Goal: Task Accomplishment & Management: Use online tool/utility

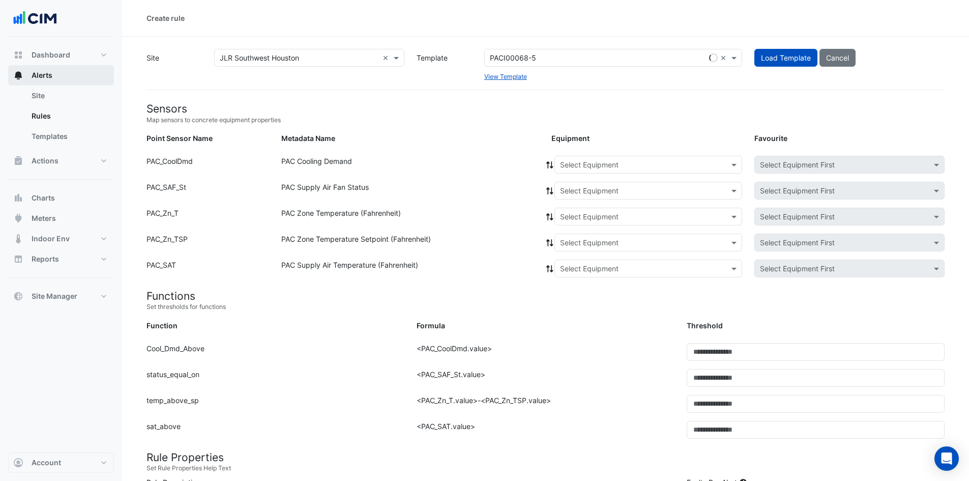
click at [64, 69] on button "Alerts" at bounding box center [61, 75] width 106 height 20
click at [47, 94] on link "Site" at bounding box center [68, 95] width 91 height 20
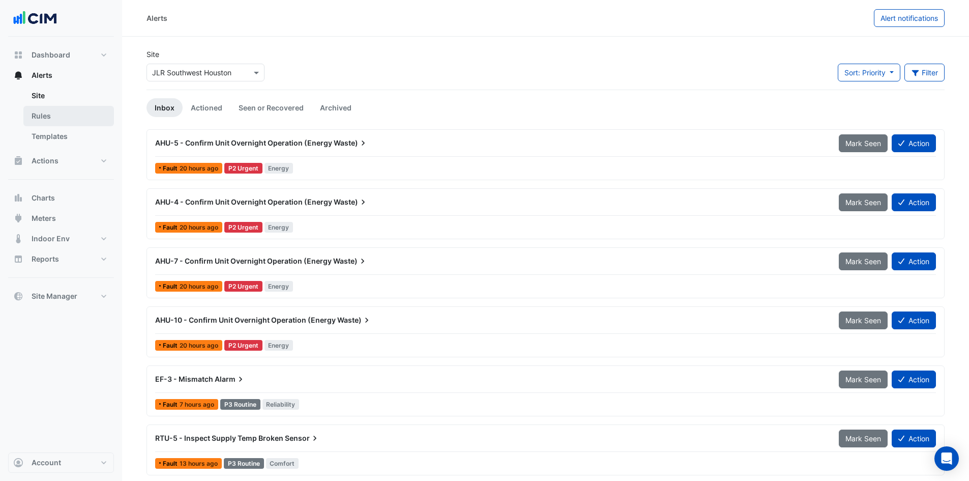
click at [50, 110] on link "Rules" at bounding box center [68, 116] width 91 height 20
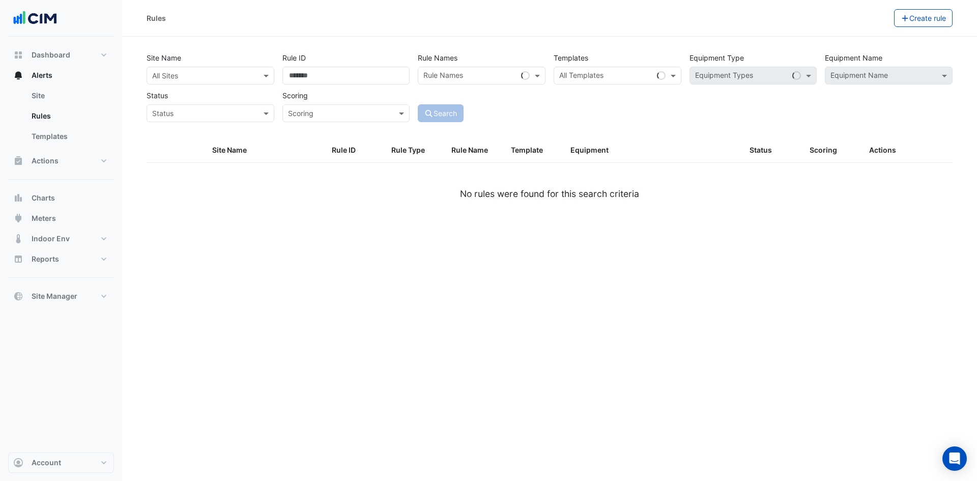
click at [210, 71] on input "text" at bounding box center [200, 76] width 96 height 11
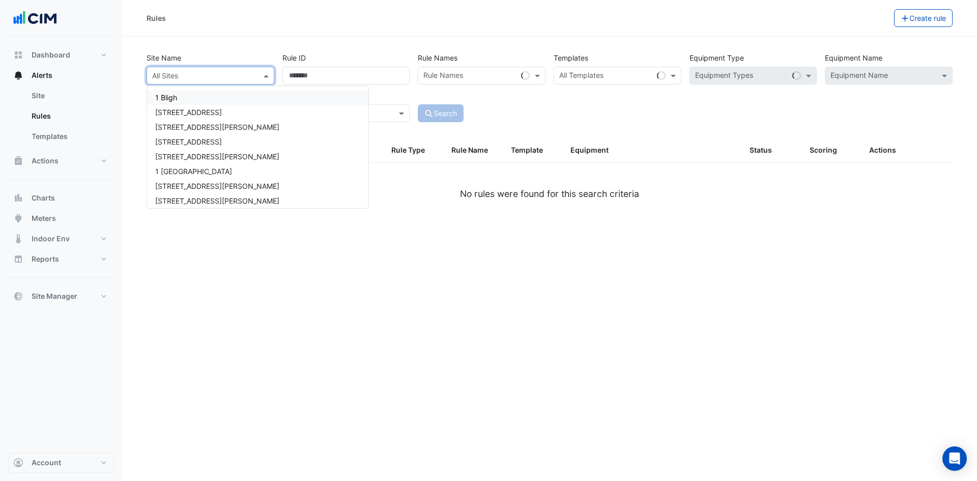
click at [204, 76] on input "text" at bounding box center [200, 76] width 96 height 11
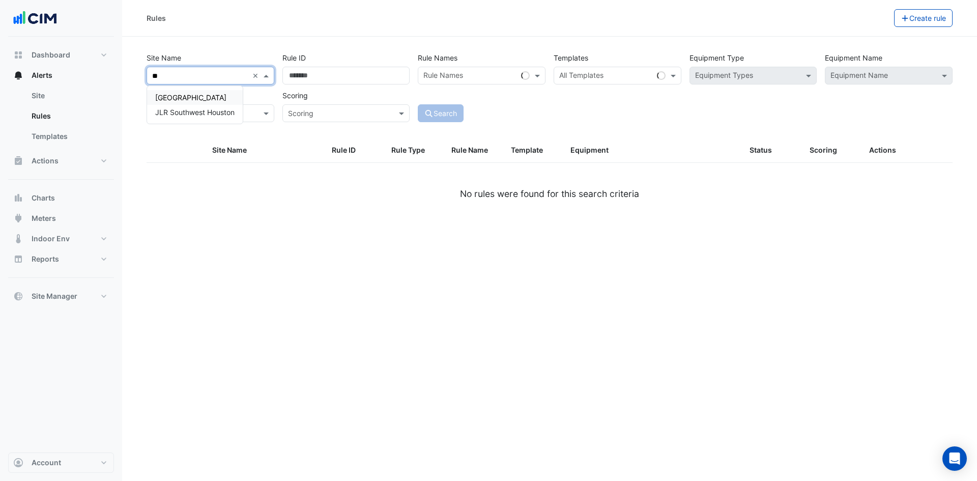
type input "***"
click at [197, 110] on span "JLR Southwest Houston" at bounding box center [194, 112] width 79 height 9
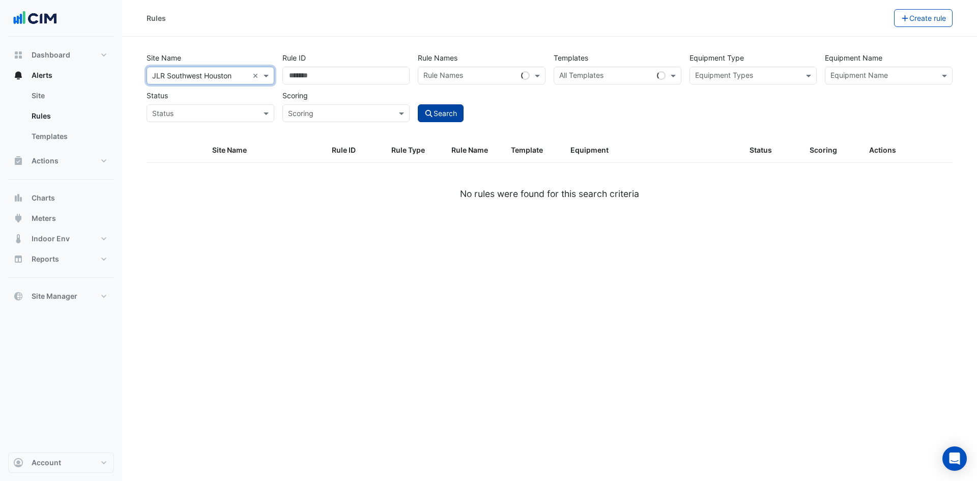
click at [440, 115] on button "Search" at bounding box center [441, 113] width 46 height 18
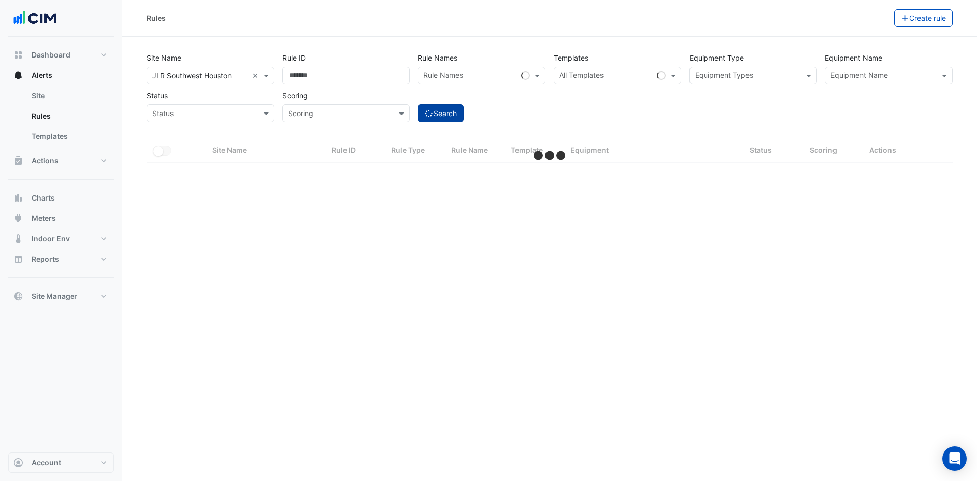
select select "***"
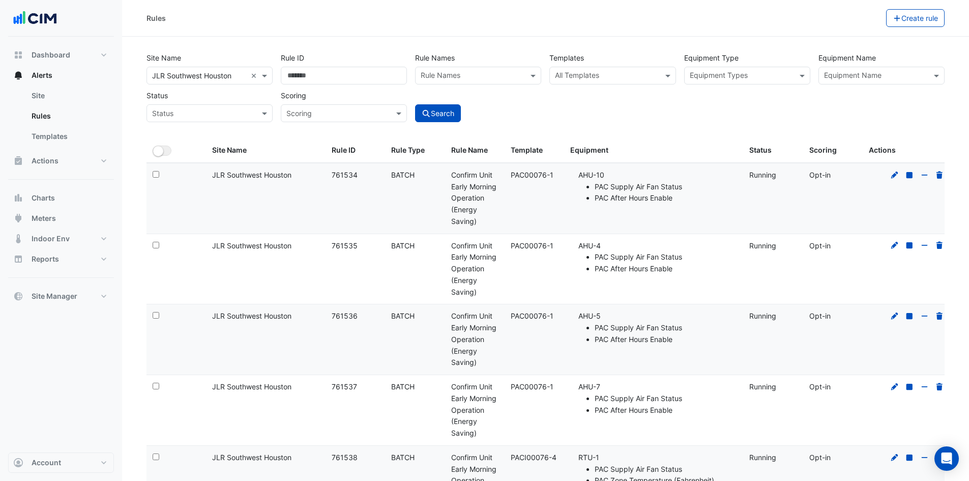
drag, startPoint x: 769, startPoint y: 1, endPoint x: 164, endPoint y: 120, distance: 616.3
click at [769, 1] on div "Rules Create rule" at bounding box center [545, 18] width 847 height 37
click at [47, 460] on span "Account" at bounding box center [47, 462] width 30 height 10
click at [53, 438] on link "Sign Out" at bounding box center [61, 436] width 97 height 20
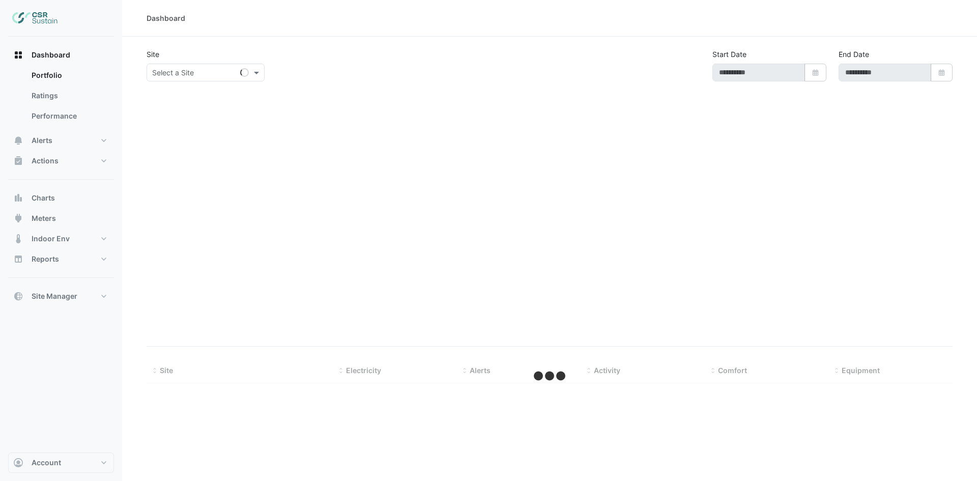
select select "***"
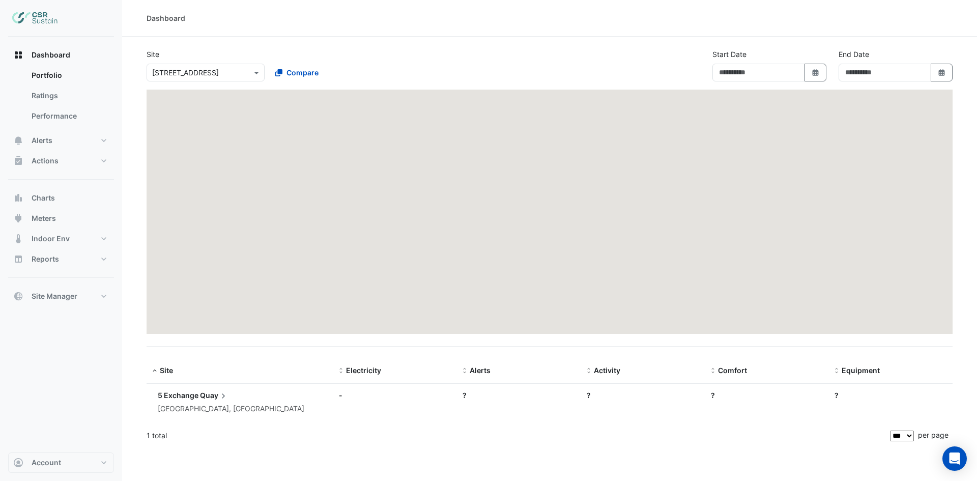
type input "**********"
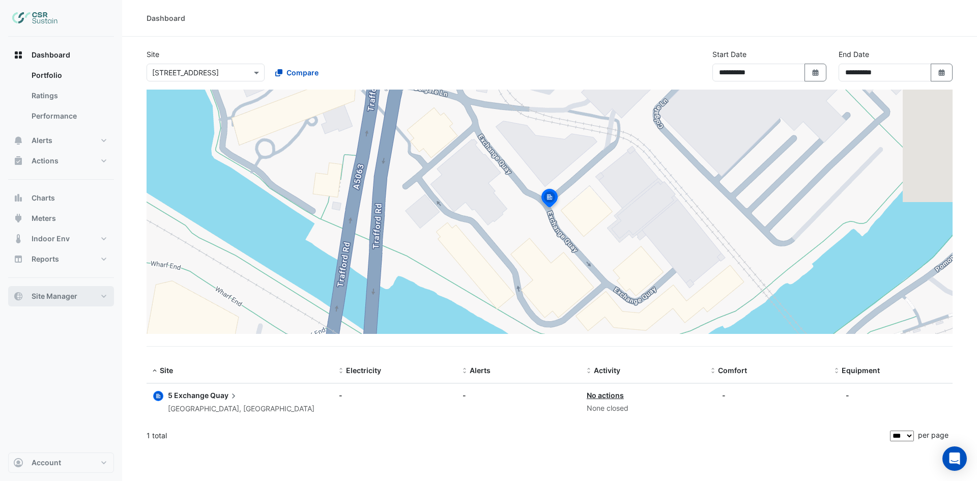
click at [95, 294] on button "Site Manager" at bounding box center [61, 296] width 106 height 20
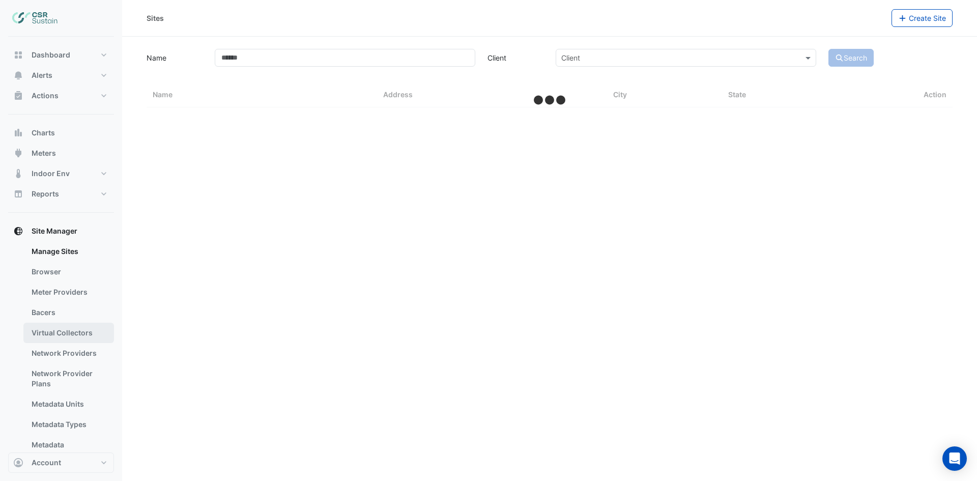
select select "***"
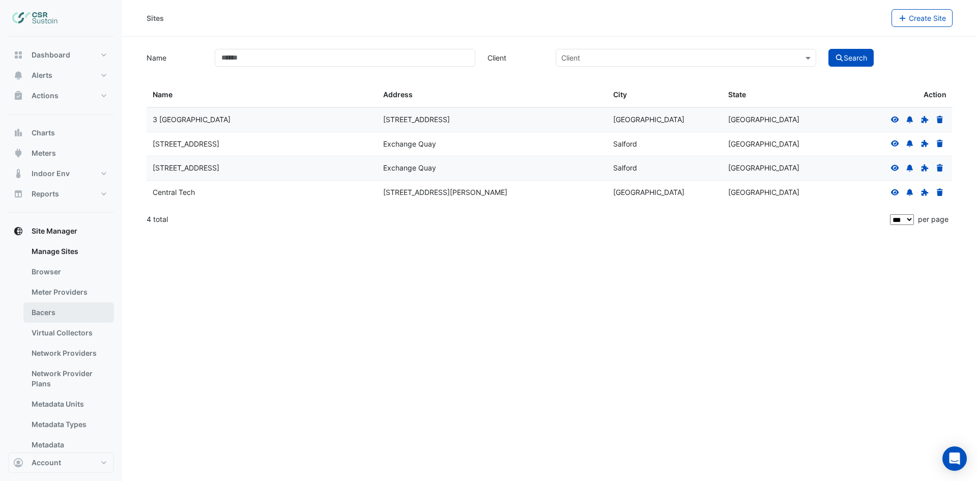
click at [69, 309] on link "Bacers" at bounding box center [68, 312] width 91 height 20
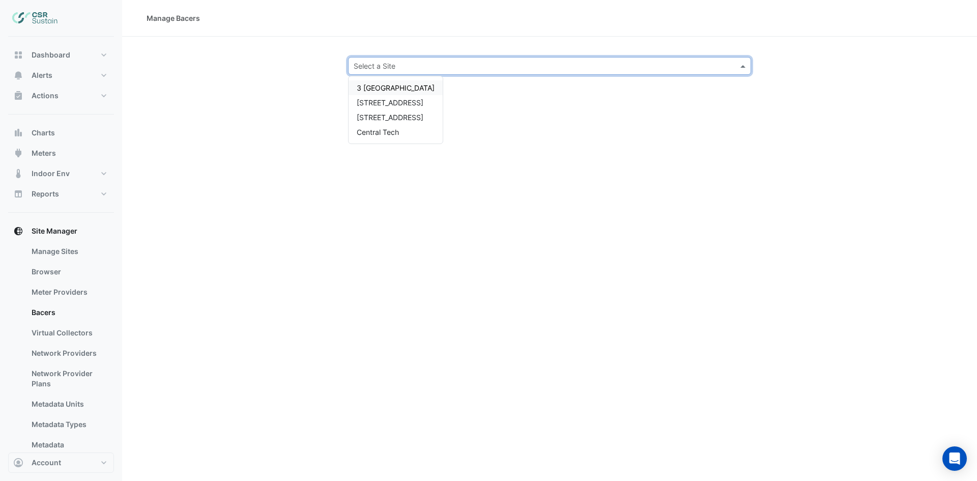
click at [543, 67] on input "text" at bounding box center [539, 66] width 371 height 11
click at [407, 86] on span "3 [GEOGRAPHIC_DATA]" at bounding box center [396, 87] width 78 height 9
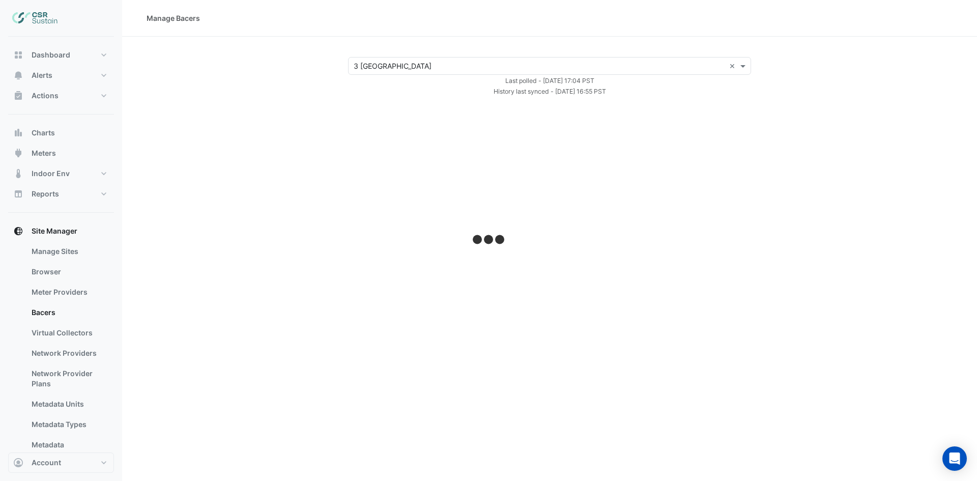
select select "***"
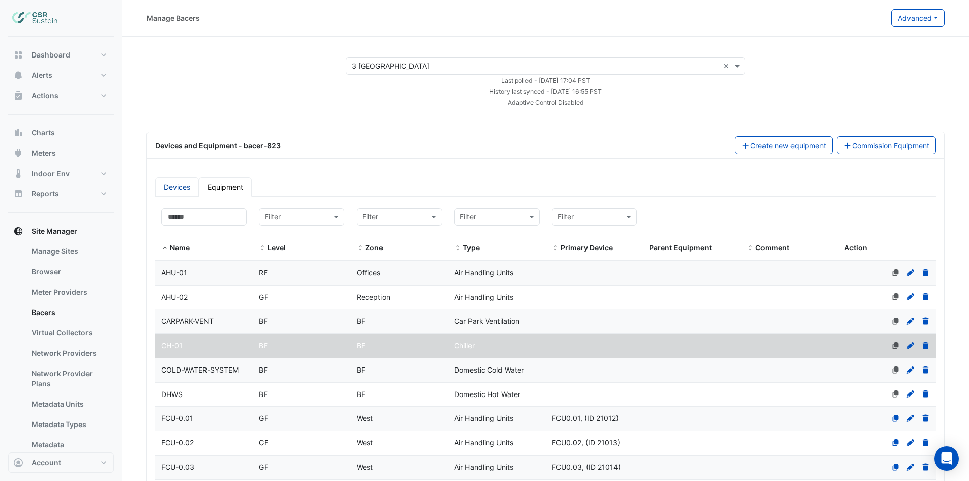
click at [165, 191] on link "Devices" at bounding box center [177, 187] width 44 height 20
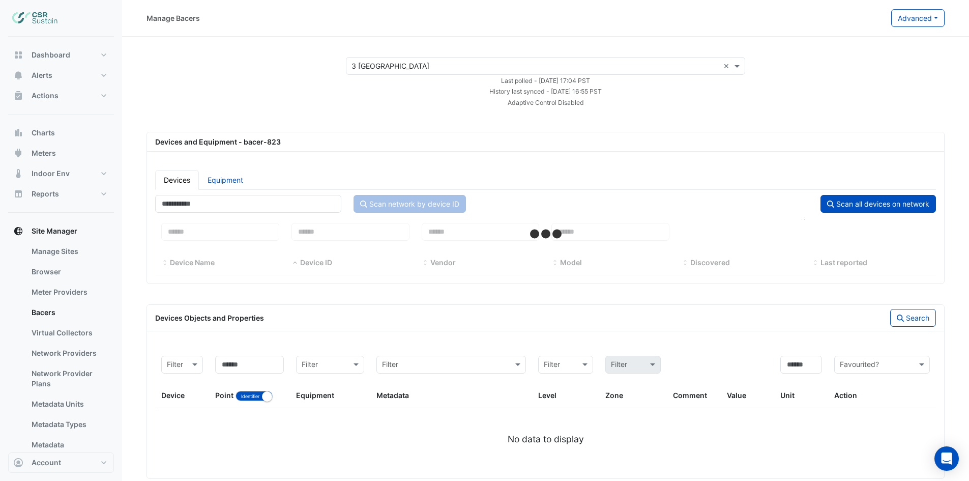
select select "***"
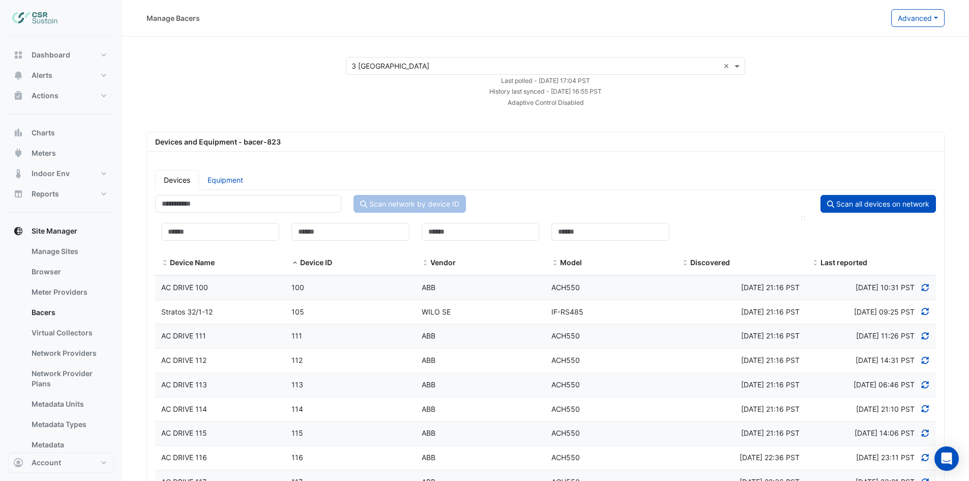
click at [685, 261] on span at bounding box center [685, 263] width 7 height 8
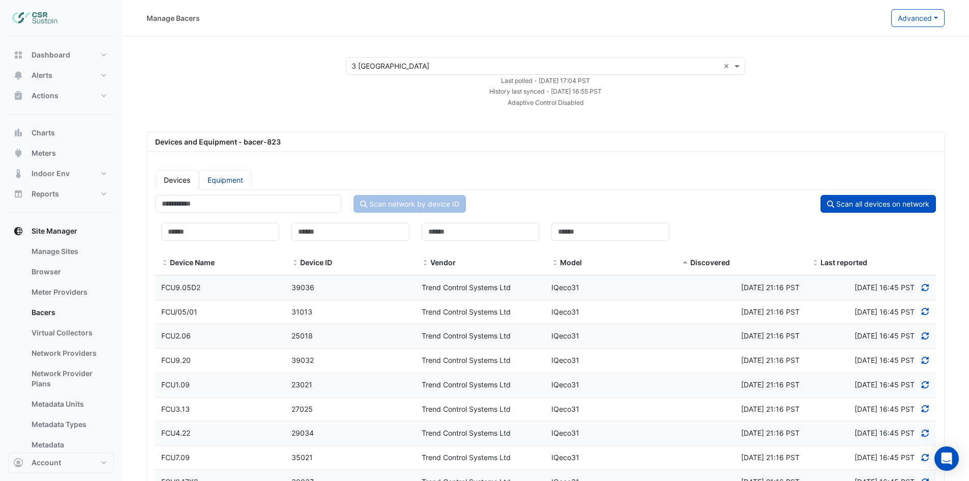
click at [211, 184] on link "Equipment" at bounding box center [225, 180] width 53 height 20
select select "***"
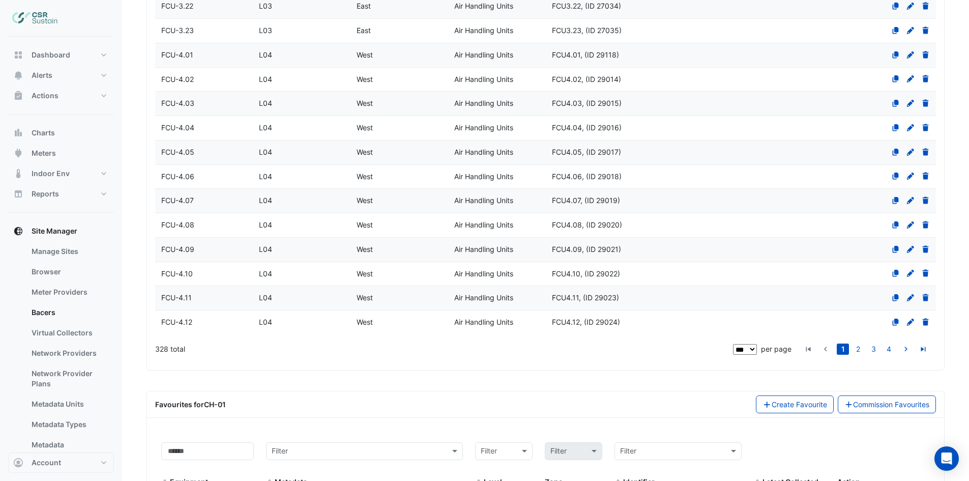
scroll to position [2482, 0]
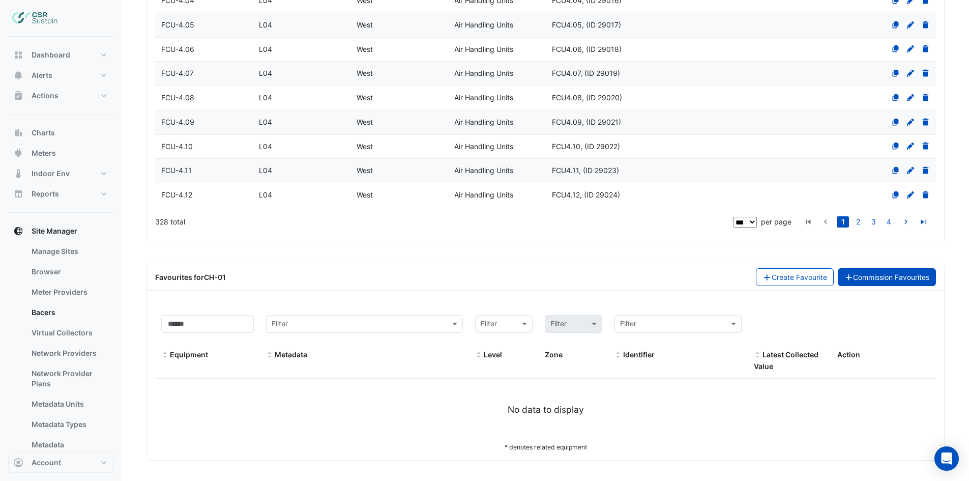
click at [875, 274] on link "Commission Favourites" at bounding box center [887, 277] width 99 height 18
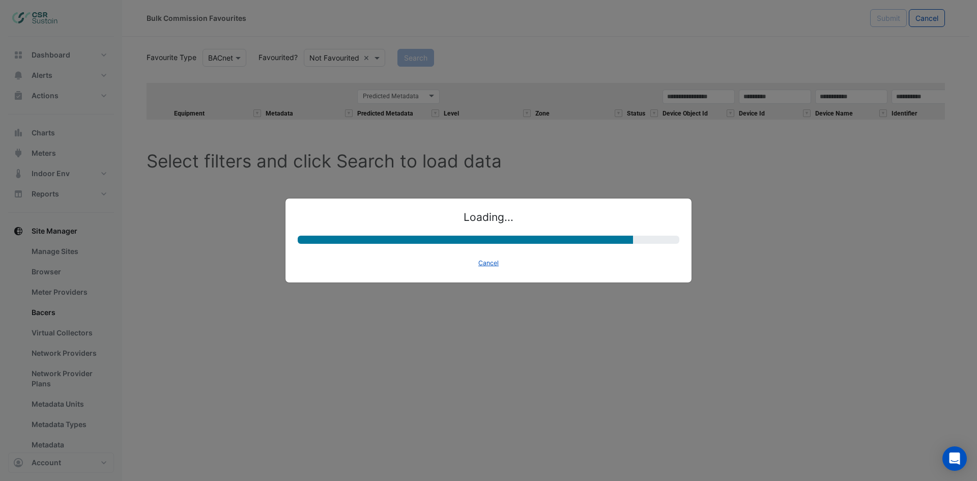
drag, startPoint x: 487, startPoint y: 267, endPoint x: 394, endPoint y: 85, distance: 203.8
click at [487, 267] on button "Cancel" at bounding box center [489, 263] width 30 height 14
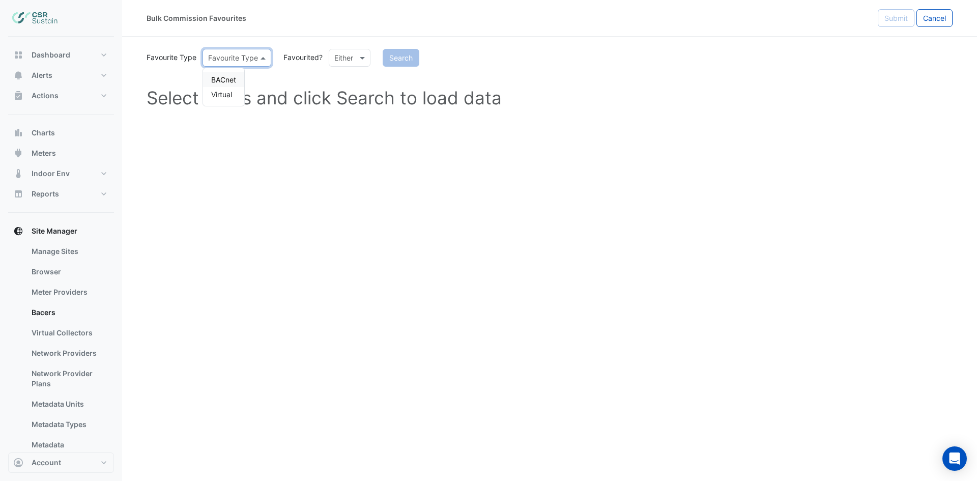
click at [264, 54] on span at bounding box center [264, 57] width 13 height 11
click at [222, 80] on div "BACnet" at bounding box center [223, 79] width 41 height 15
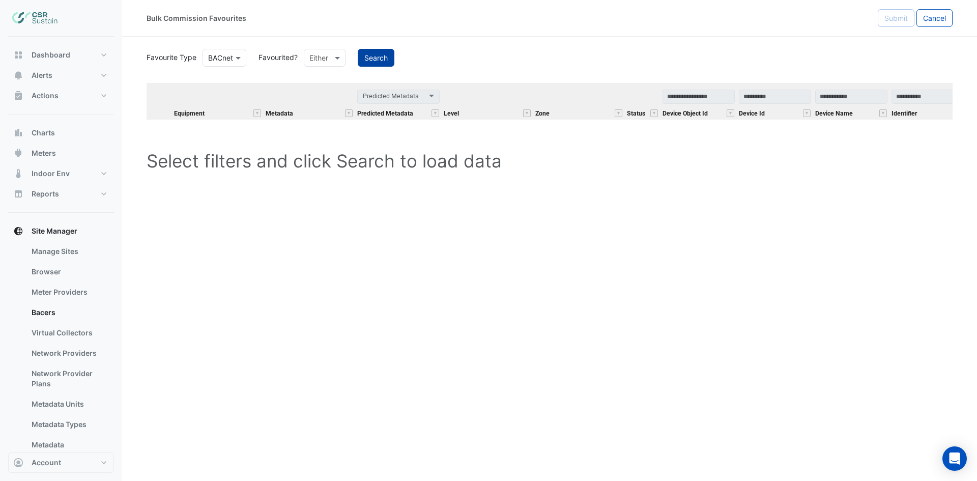
click at [371, 54] on button "Search" at bounding box center [376, 58] width 37 height 18
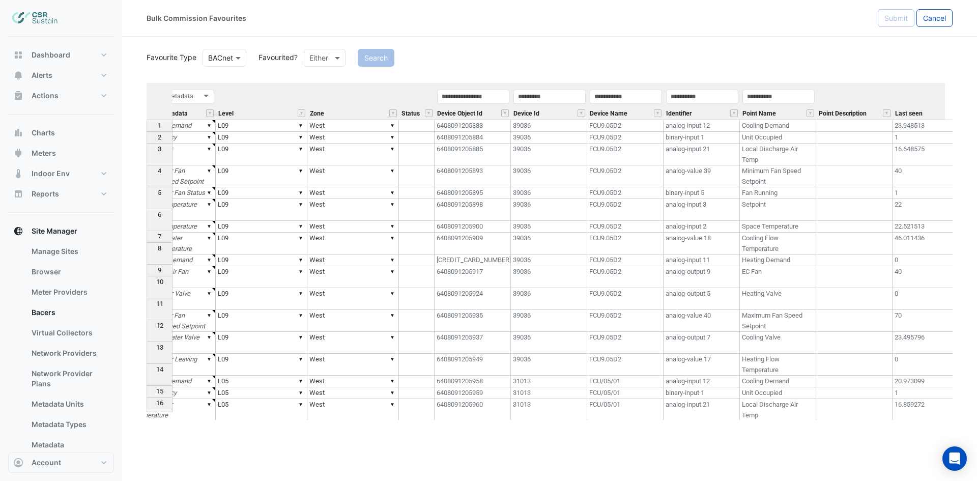
scroll to position [0, 226]
click at [812, 113] on button "" at bounding box center [810, 113] width 8 height 8
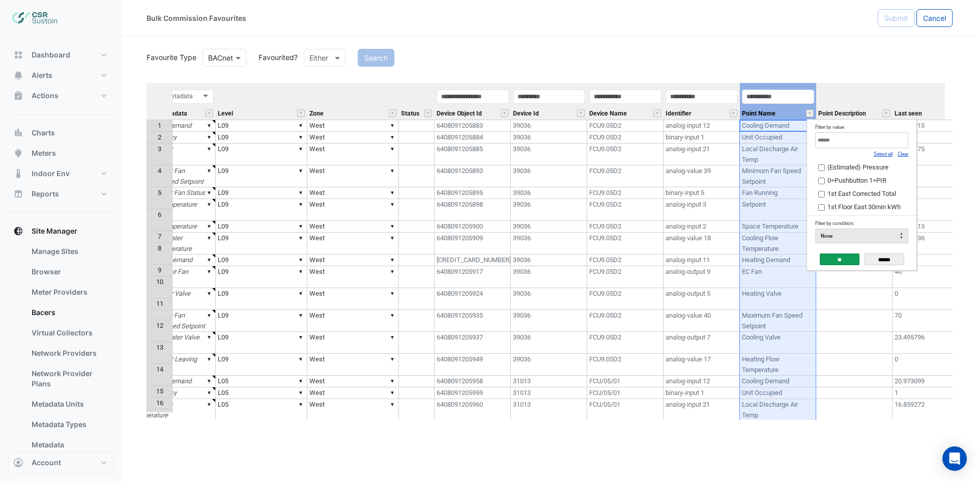
drag, startPoint x: 902, startPoint y: 154, endPoint x: 890, endPoint y: 143, distance: 15.8
click at [902, 154] on link "Clear" at bounding box center [902, 154] width 11 height 6
click at [889, 141] on input "Filter by value:" at bounding box center [861, 140] width 93 height 16
click at [887, 155] on link "Select all" at bounding box center [882, 154] width 19 height 6
type input "***"
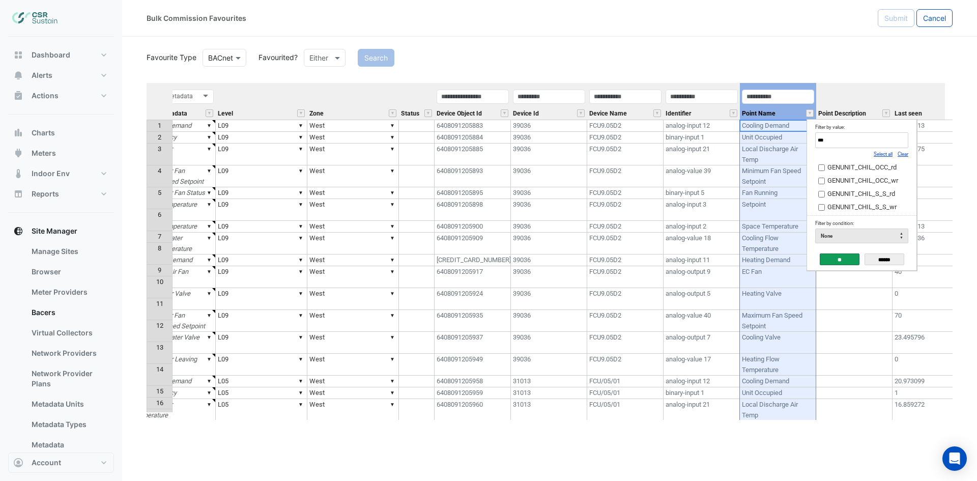
click at [839, 258] on input "**" at bounding box center [840, 259] width 40 height 12
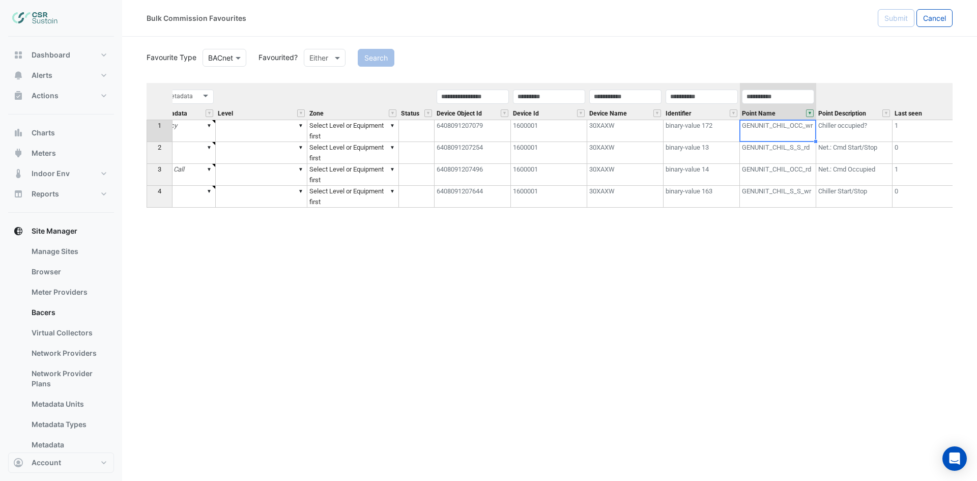
click at [630, 133] on td "30XAXW" at bounding box center [625, 131] width 76 height 22
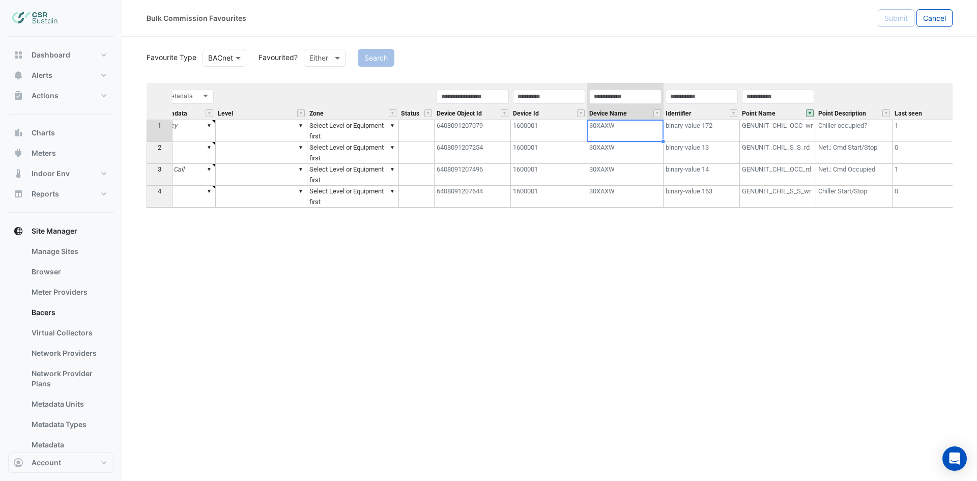
click at [811, 116] on button "" at bounding box center [810, 113] width 8 height 8
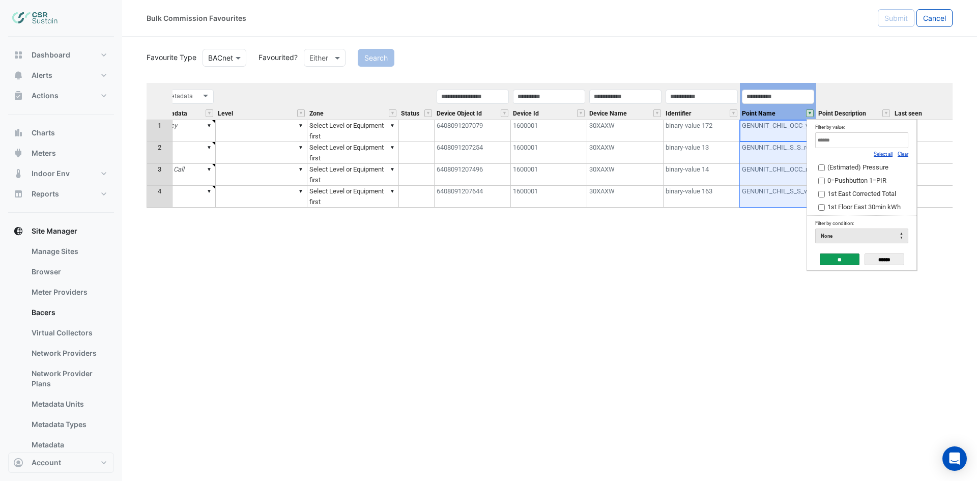
click at [843, 144] on input "Filter by value:" at bounding box center [861, 140] width 93 height 16
type input "*"
click at [940, 257] on div "Equipment Metadata Predicted Metadata Level Zone Status Device Object Id Device…" at bounding box center [550, 251] width 806 height 337
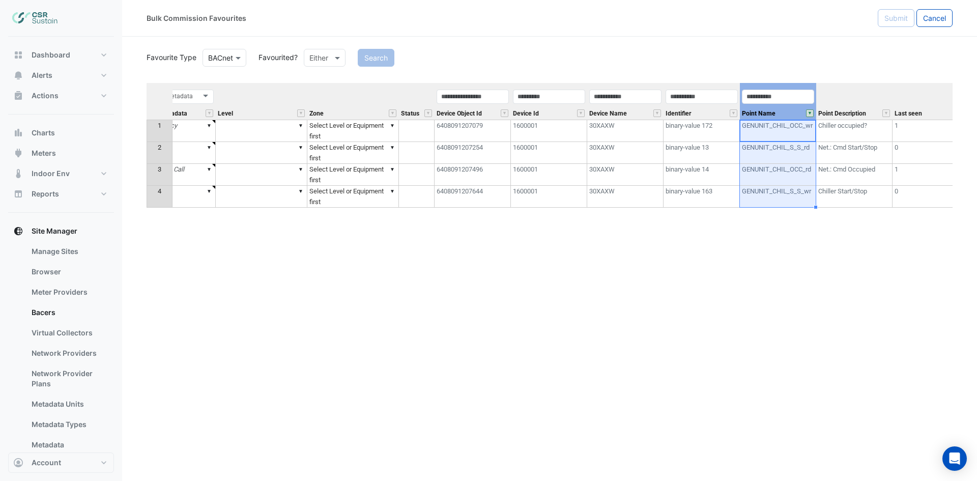
click at [810, 111] on button "" at bounding box center [810, 113] width 8 height 8
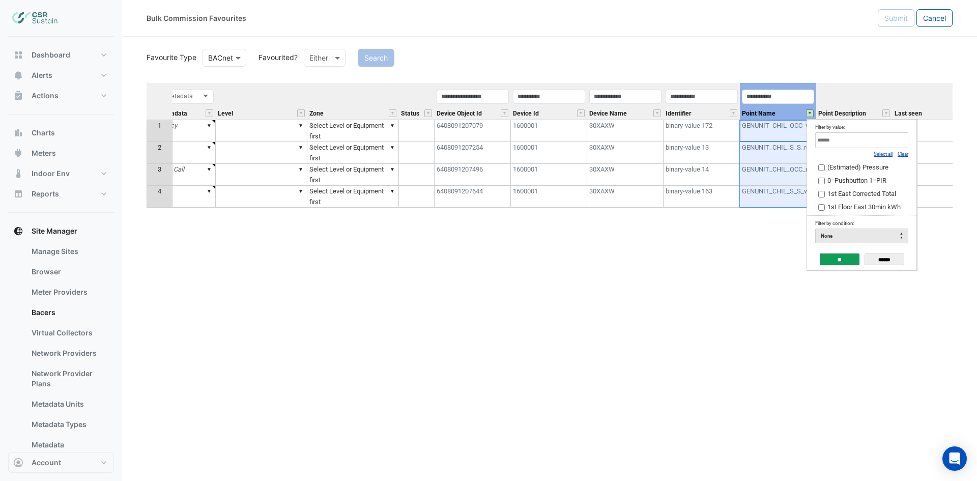
click at [885, 154] on link "Select all" at bounding box center [882, 154] width 19 height 6
click at [844, 259] on input "**" at bounding box center [840, 259] width 40 height 12
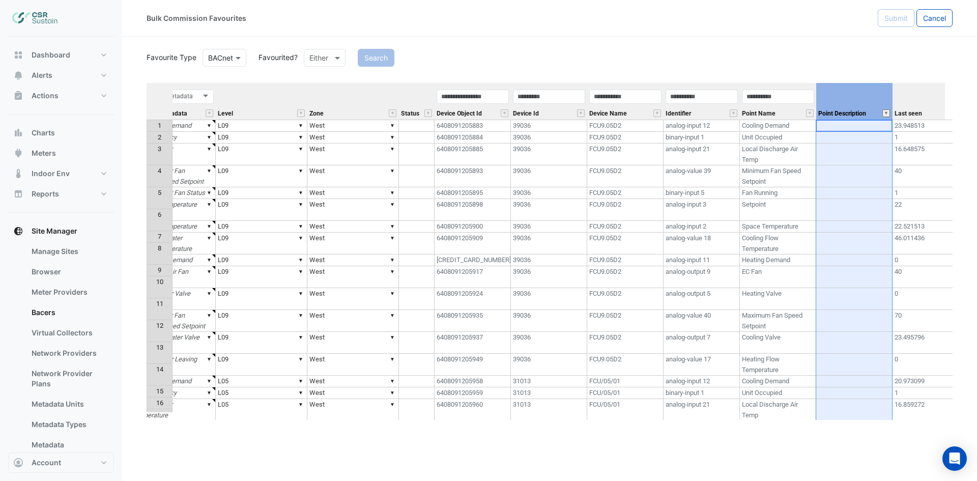
click at [883, 112] on button "" at bounding box center [886, 113] width 8 height 8
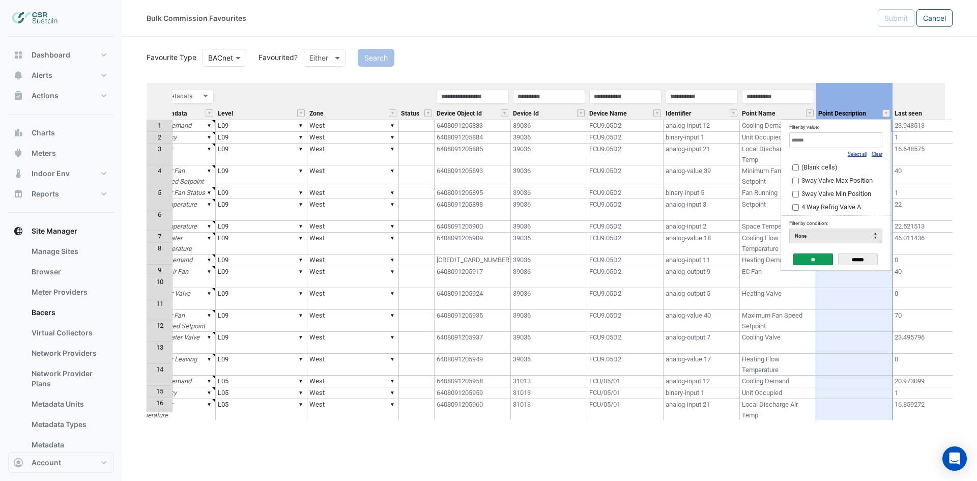
click at [839, 139] on input "Filter by value:" at bounding box center [835, 140] width 93 height 16
click at [874, 157] on link "Clear" at bounding box center [876, 154] width 11 height 6
click at [865, 145] on input "Filter by value:" at bounding box center [835, 140] width 93 height 16
type input "*"
click at [857, 153] on link "Select all" at bounding box center [856, 154] width 19 height 6
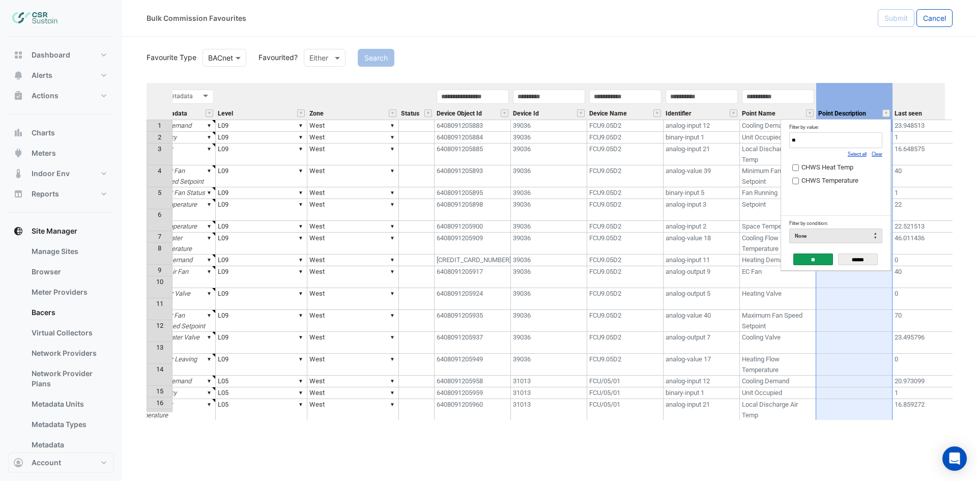
type input "**"
click at [817, 261] on input "**" at bounding box center [813, 259] width 40 height 12
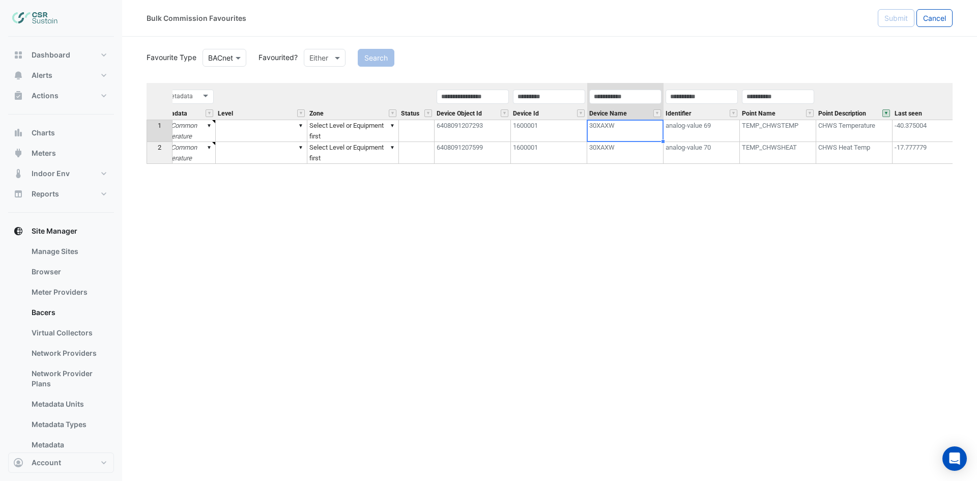
click at [624, 129] on td "30XAXW" at bounding box center [625, 131] width 76 height 22
click at [887, 114] on button "" at bounding box center [886, 113] width 8 height 8
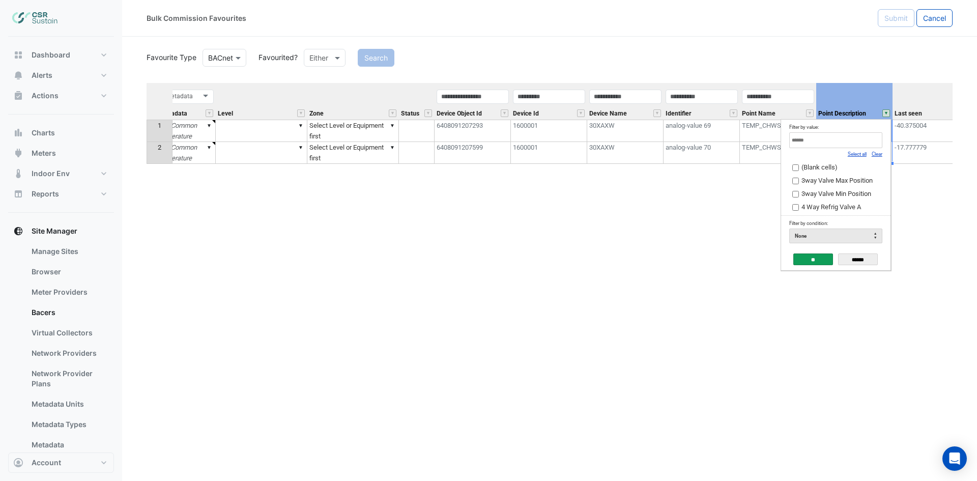
click at [855, 155] on link "Select all" at bounding box center [856, 154] width 19 height 6
click at [807, 260] on input "**" at bounding box center [813, 259] width 40 height 12
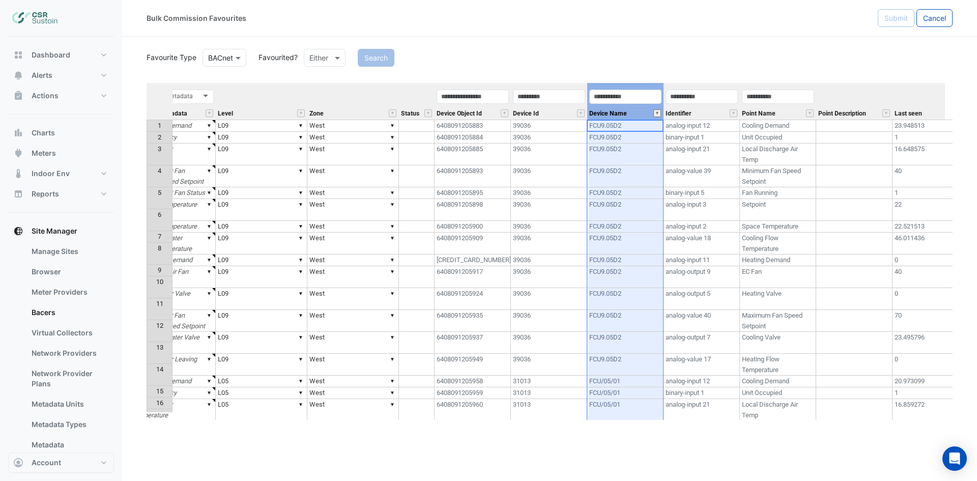
click at [656, 113] on button "" at bounding box center [657, 113] width 8 height 8
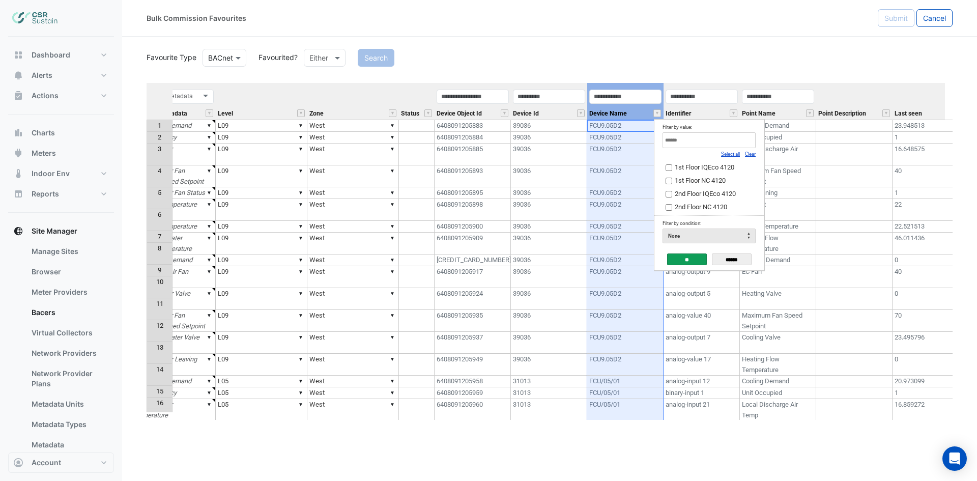
click at [752, 154] on link "Clear" at bounding box center [750, 154] width 11 height 6
click at [732, 142] on input "Filter by value:" at bounding box center [708, 140] width 93 height 16
paste input "******"
type input "******"
click at [688, 168] on span "30XAXW" at bounding box center [687, 167] width 25 height 8
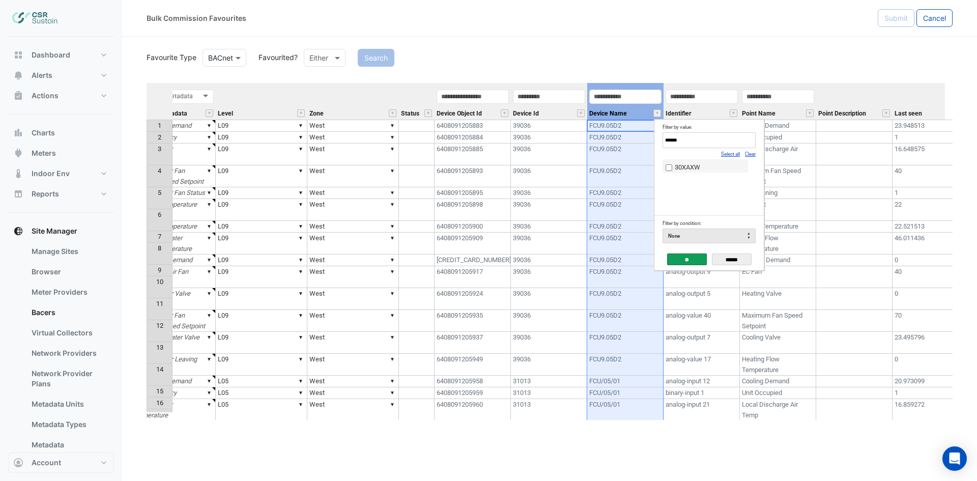
click at [681, 259] on input "**" at bounding box center [687, 259] width 40 height 12
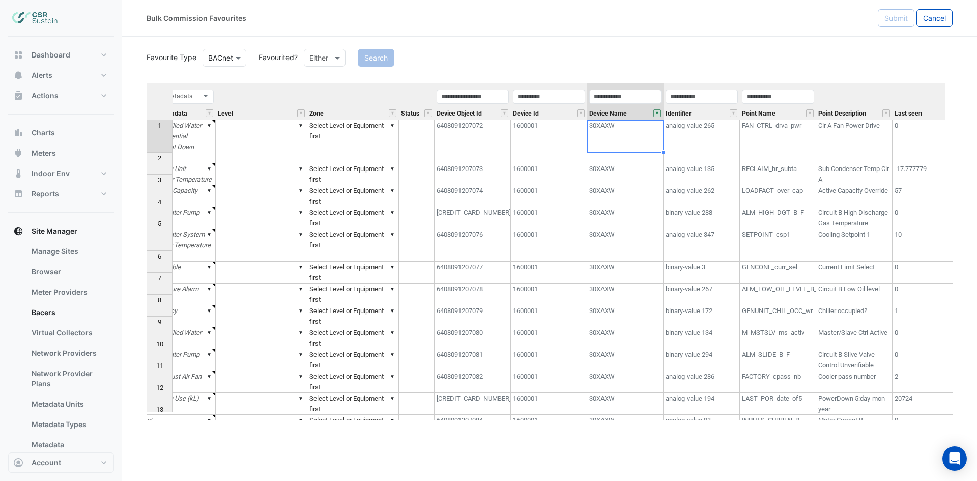
click at [151, 106] on th at bounding box center [160, 101] width 26 height 37
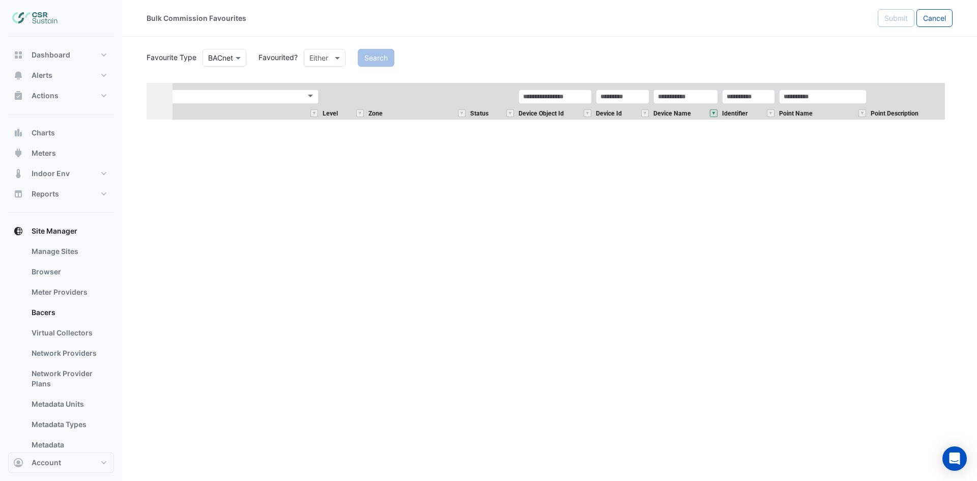
scroll to position [0, 0]
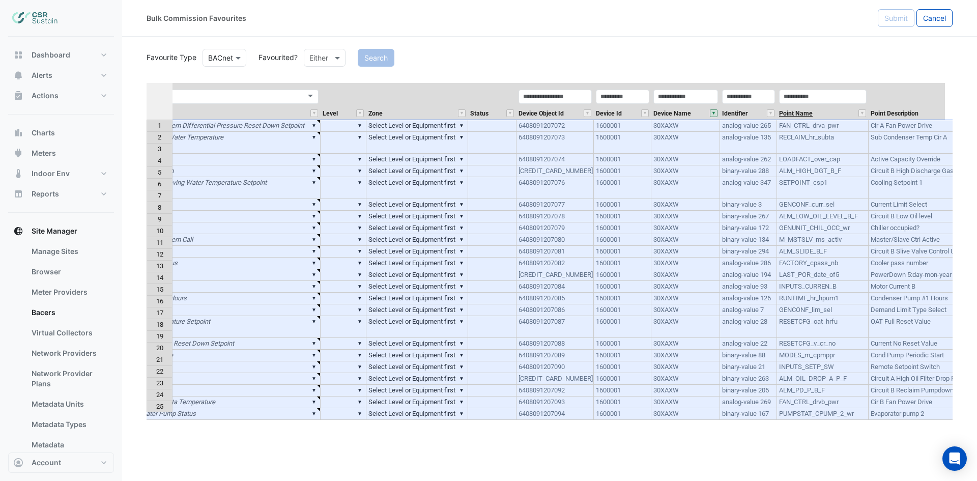
click at [800, 116] on span "Point Name" at bounding box center [796, 113] width 34 height 7
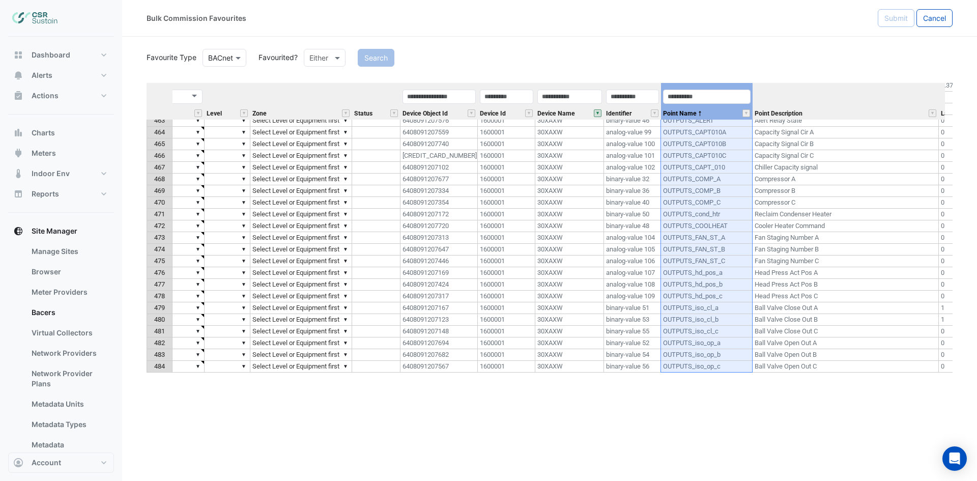
scroll to position [5258, 0]
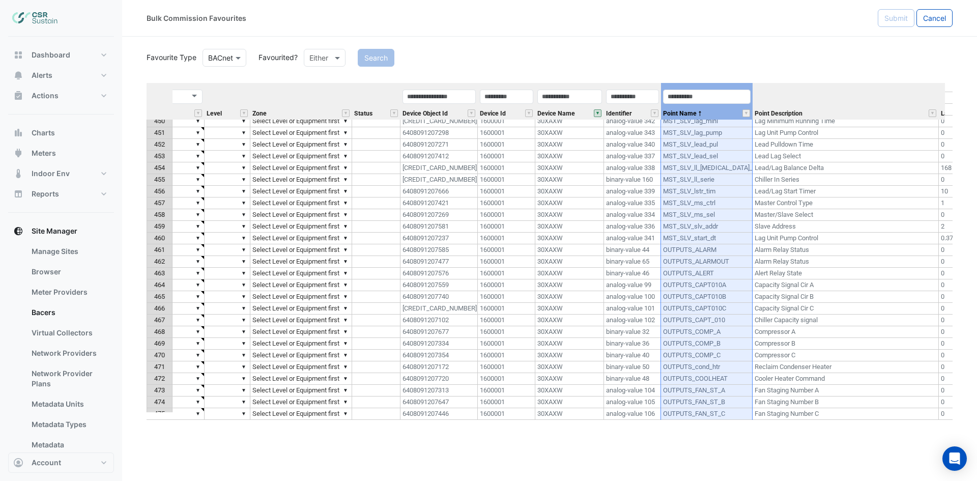
click at [839, 97] on th "Point Description" at bounding box center [845, 101] width 186 height 37
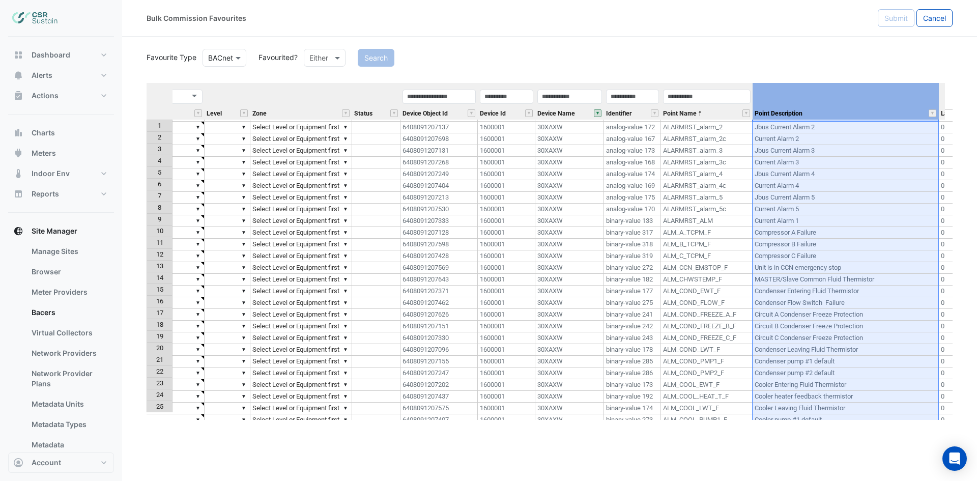
scroll to position [0, 342]
click at [934, 113] on button "" at bounding box center [932, 113] width 8 height 8
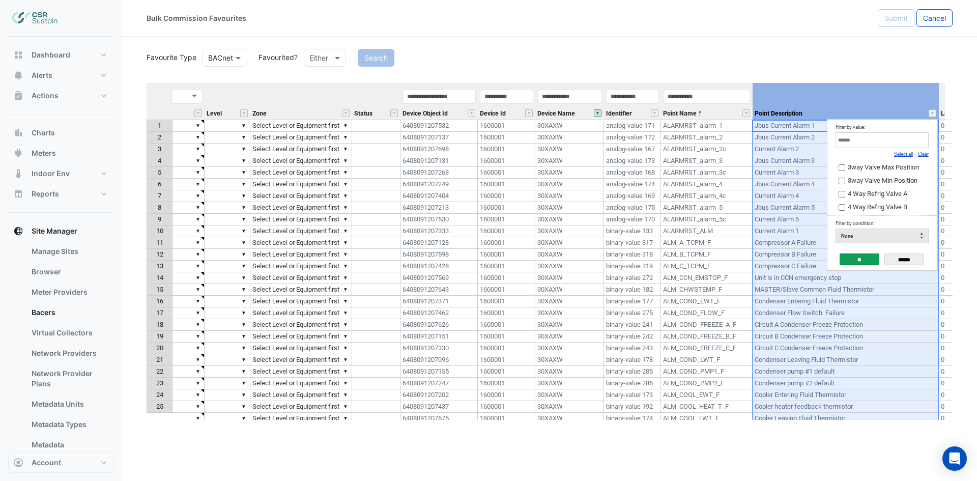
drag, startPoint x: 920, startPoint y: 152, endPoint x: 916, endPoint y: 147, distance: 5.8
click at [920, 152] on link "Clear" at bounding box center [923, 154] width 11 height 6
click at [912, 142] on input "Filter by value:" at bounding box center [881, 140] width 93 height 16
click at [909, 155] on link "Select all" at bounding box center [903, 154] width 19 height 6
click at [778, 141] on body "Bulk Commission Favourites Submit Cancel Favourite Type BACnet Favourited? Eith…" at bounding box center [488, 240] width 977 height 481
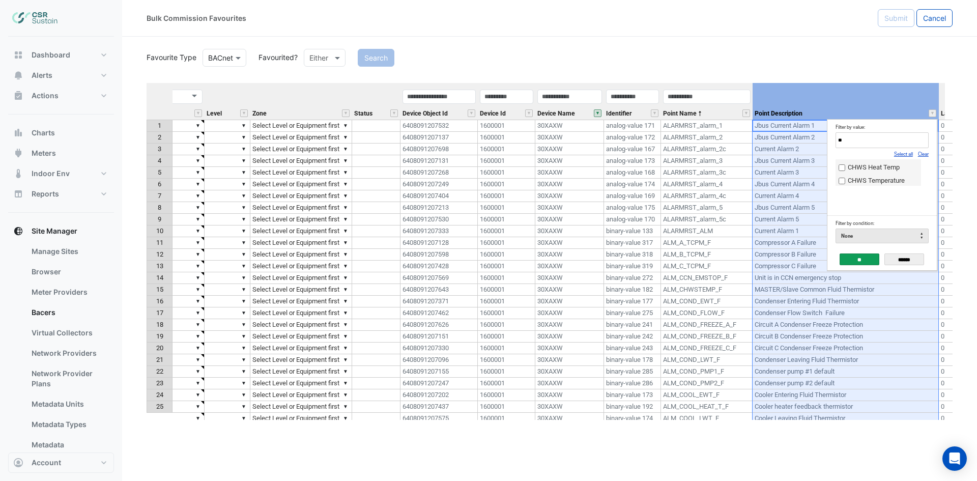
click at [783, 132] on body "Bulk Commission Favourites Submit Cancel Favourite Type BACnet Favourited? Eith…" at bounding box center [488, 240] width 977 height 481
type input "*"
click at [856, 262] on input "**" at bounding box center [859, 259] width 40 height 12
click at [858, 257] on td "Compressor B Failure" at bounding box center [845, 255] width 186 height 12
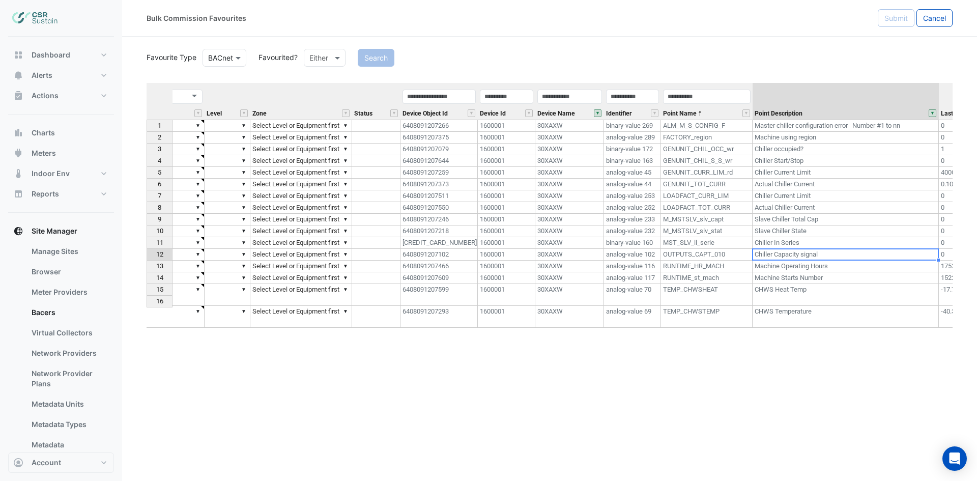
click at [811, 147] on td "Chiller occupied?" at bounding box center [845, 149] width 186 height 12
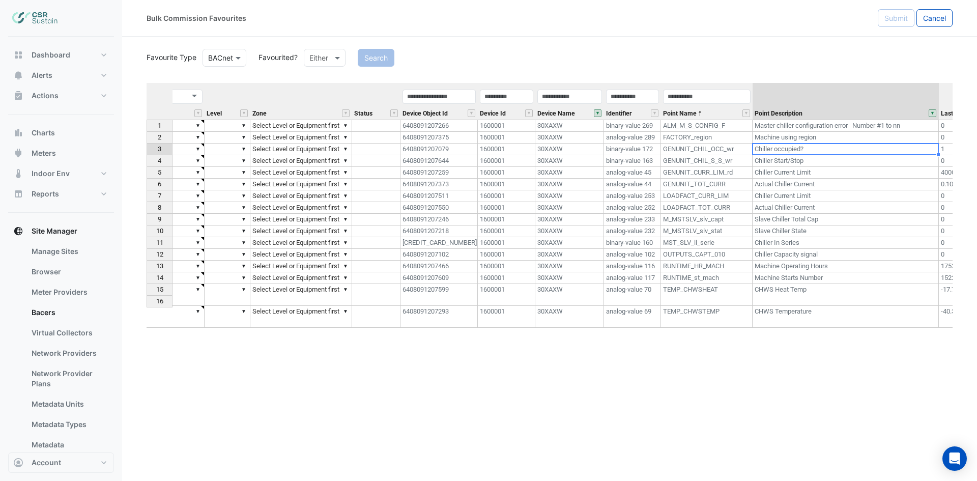
click at [804, 169] on td "Chiller Current Limit" at bounding box center [845, 173] width 186 height 12
click at [804, 180] on td "Actual Chiller Current" at bounding box center [845, 185] width 186 height 12
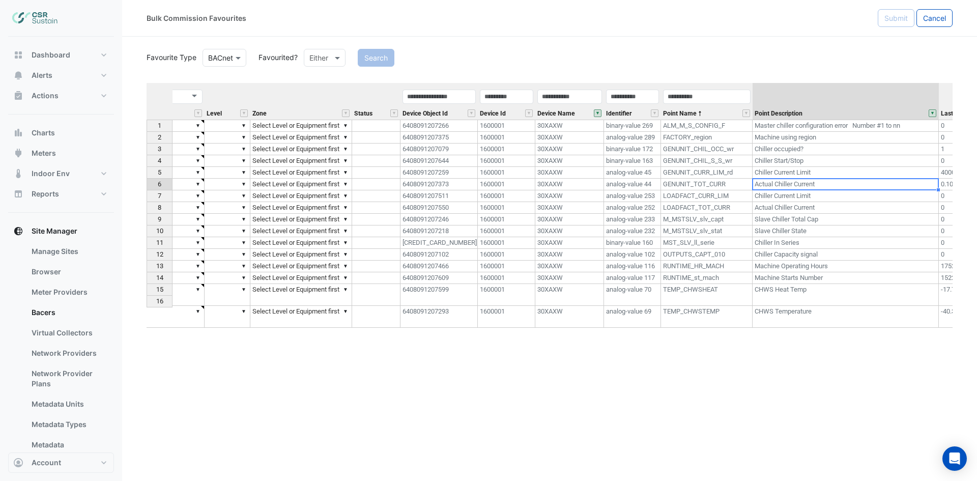
click at [807, 203] on td "Actual Chiller Current" at bounding box center [845, 208] width 186 height 12
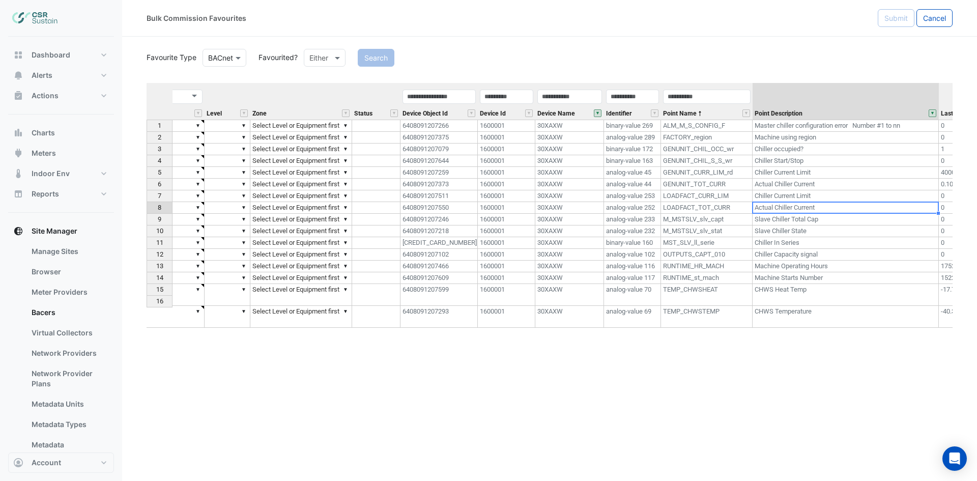
click at [801, 243] on td "Chiller In Series" at bounding box center [845, 243] width 186 height 12
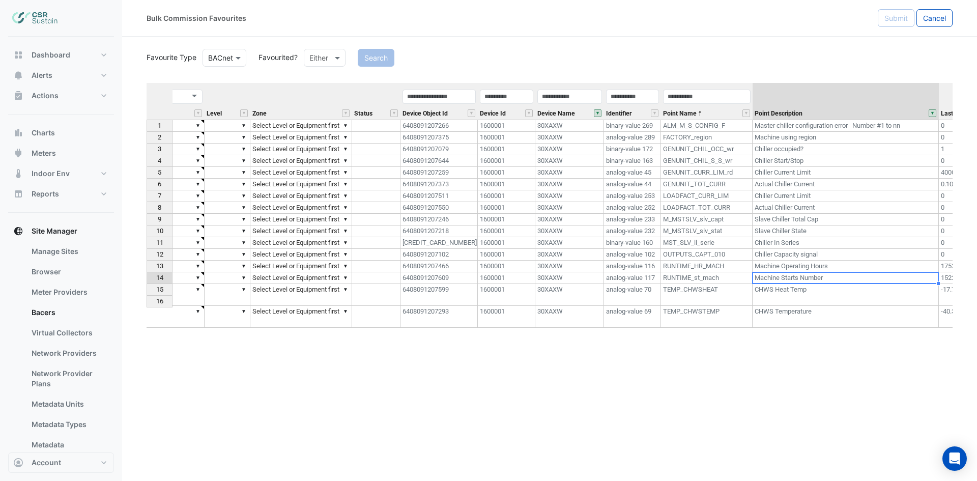
click at [797, 306] on td "CHWS Temperature" at bounding box center [845, 317] width 186 height 22
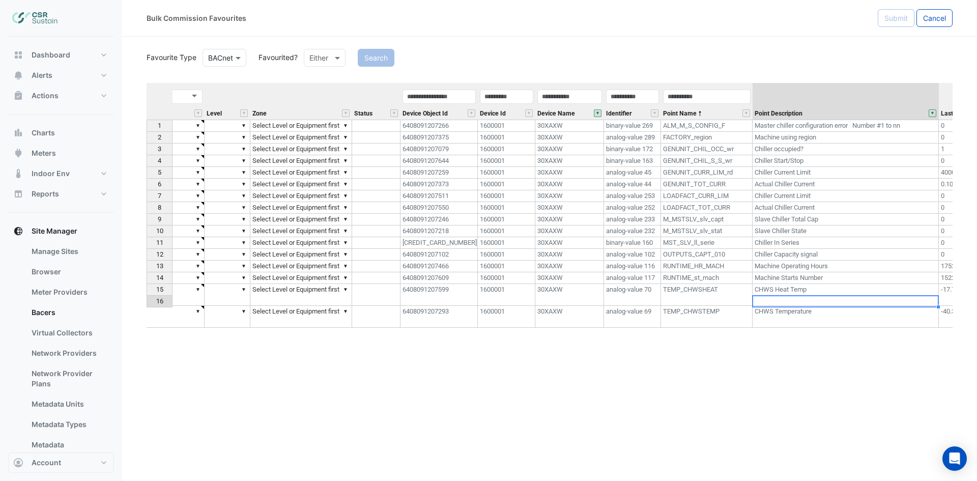
click at [931, 112] on button "" at bounding box center [932, 113] width 8 height 8
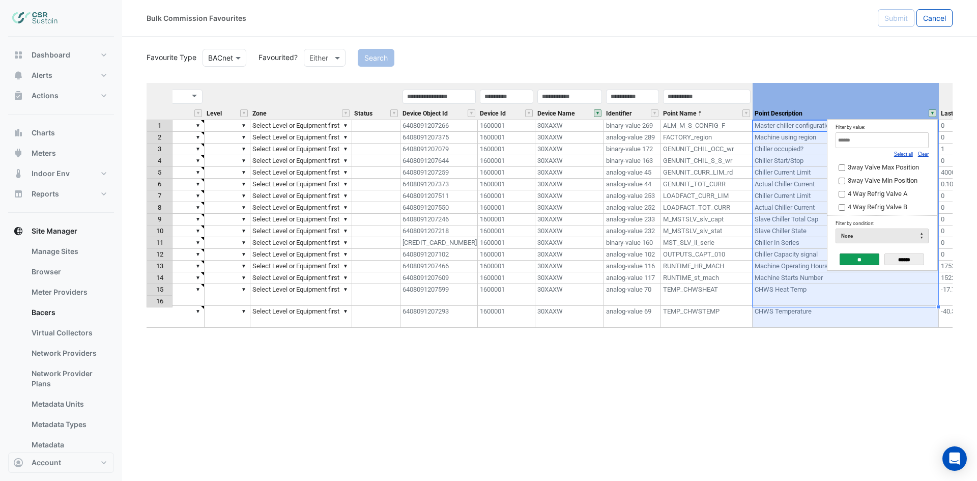
click at [861, 139] on input "Filter by value:" at bounding box center [881, 140] width 93 height 16
type input "*"
click at [817, 362] on div "Equipment Metadata Predicted Metadata Level Zone Status Device Object Id Device…" at bounding box center [550, 251] width 806 height 337
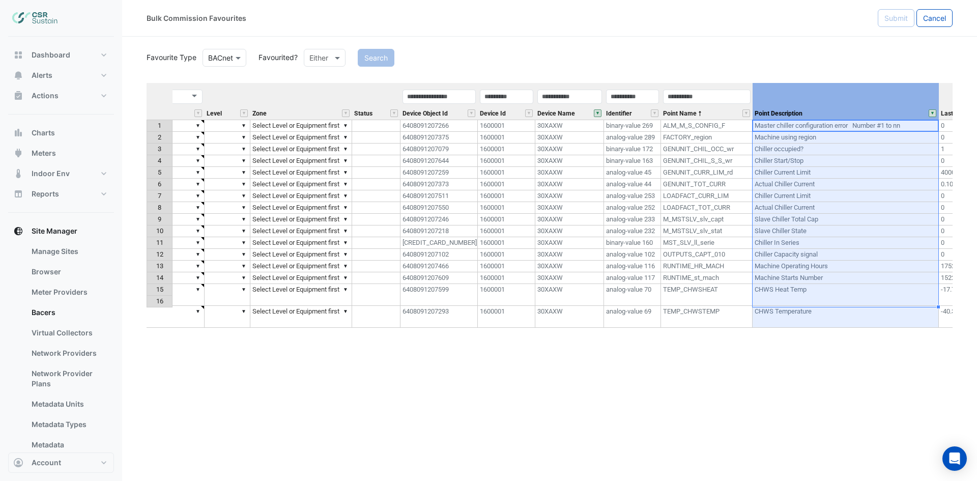
click at [720, 385] on div "Equipment Metadata Predicted Metadata Level Zone Status Device Object Id Device…" at bounding box center [550, 251] width 806 height 337
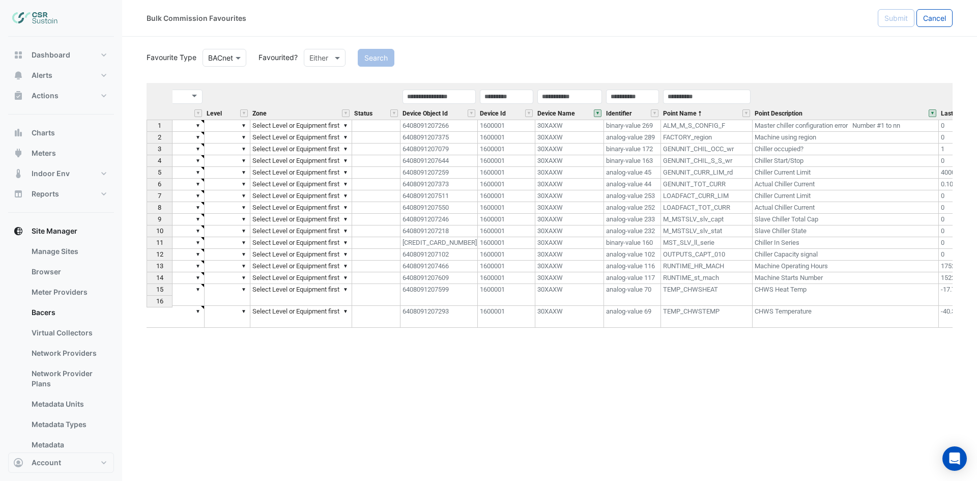
click at [932, 112] on button "" at bounding box center [932, 113] width 8 height 8
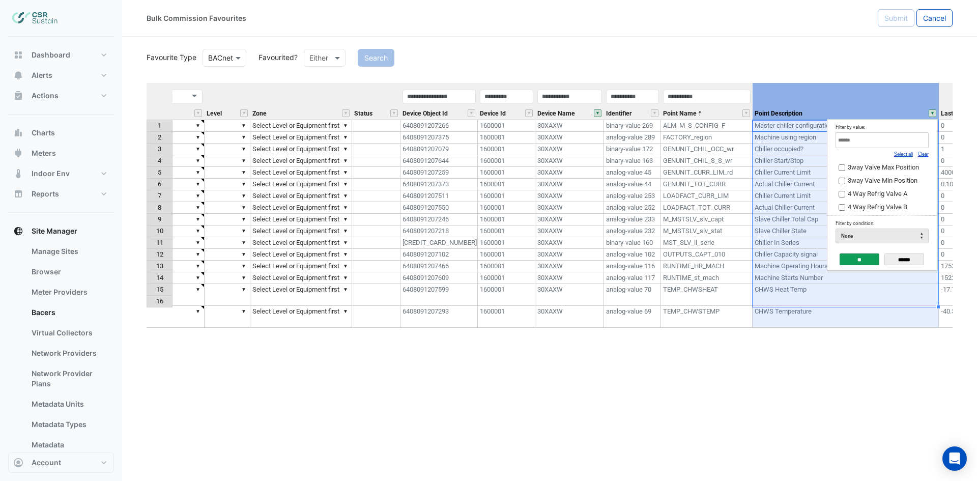
click at [891, 136] on input "Filter by value:" at bounding box center [881, 140] width 93 height 16
type input "*"
type input "**"
click at [803, 369] on div "Equipment Metadata Predicted Metadata Level Zone Status Device Object Id Device…" at bounding box center [550, 251] width 806 height 337
